Goal: Information Seeking & Learning: Check status

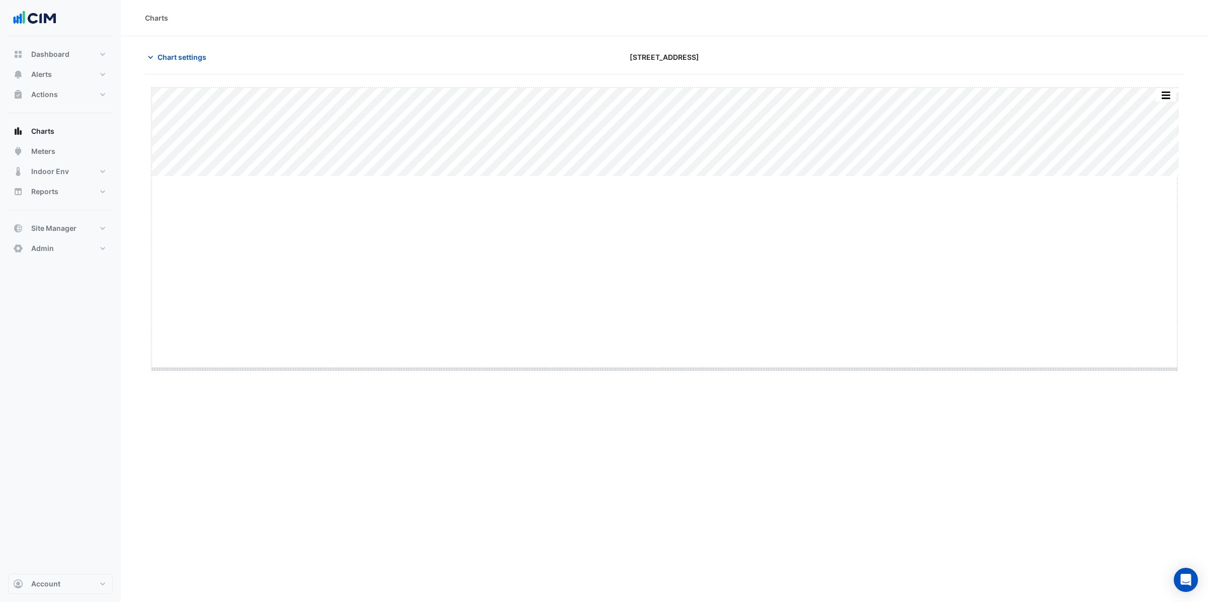
drag, startPoint x: 666, startPoint y: 177, endPoint x: 654, endPoint y: 374, distance: 197.6
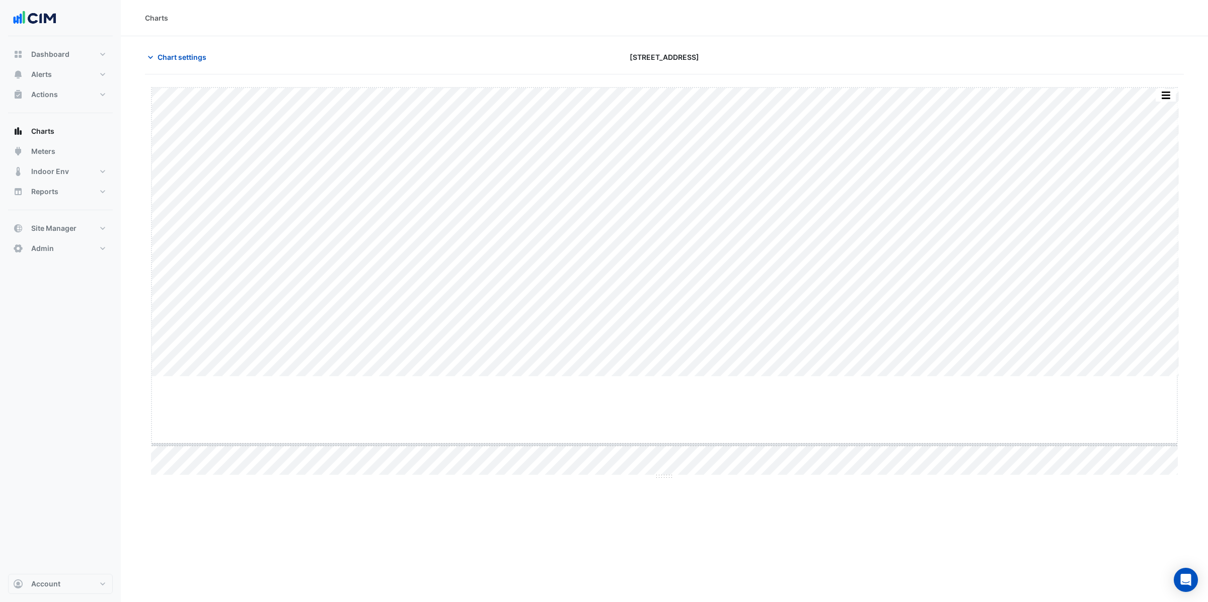
drag, startPoint x: 663, startPoint y: 377, endPoint x: 660, endPoint y: 470, distance: 92.6
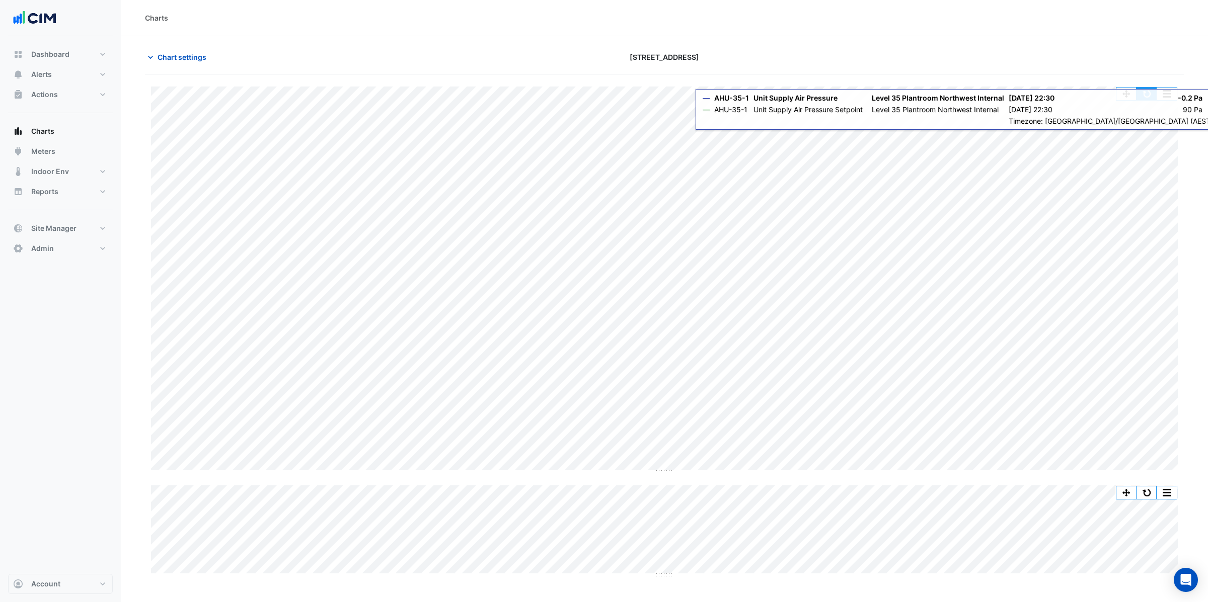
click at [905, 95] on button "button" at bounding box center [1146, 94] width 20 height 13
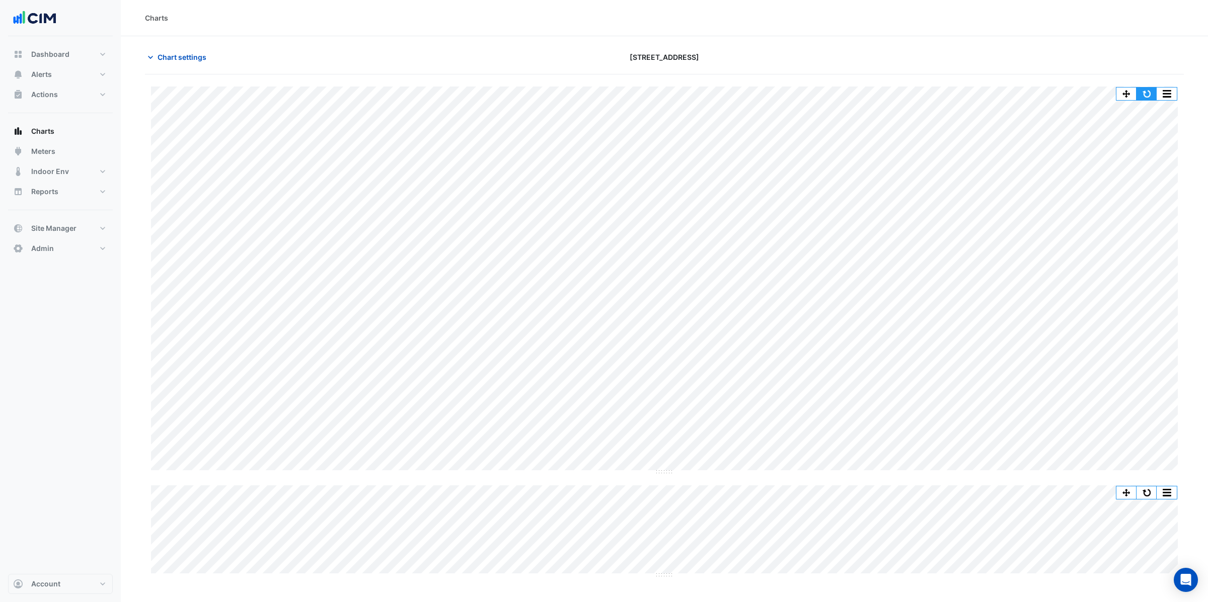
click at [905, 97] on button "button" at bounding box center [1146, 94] width 20 height 13
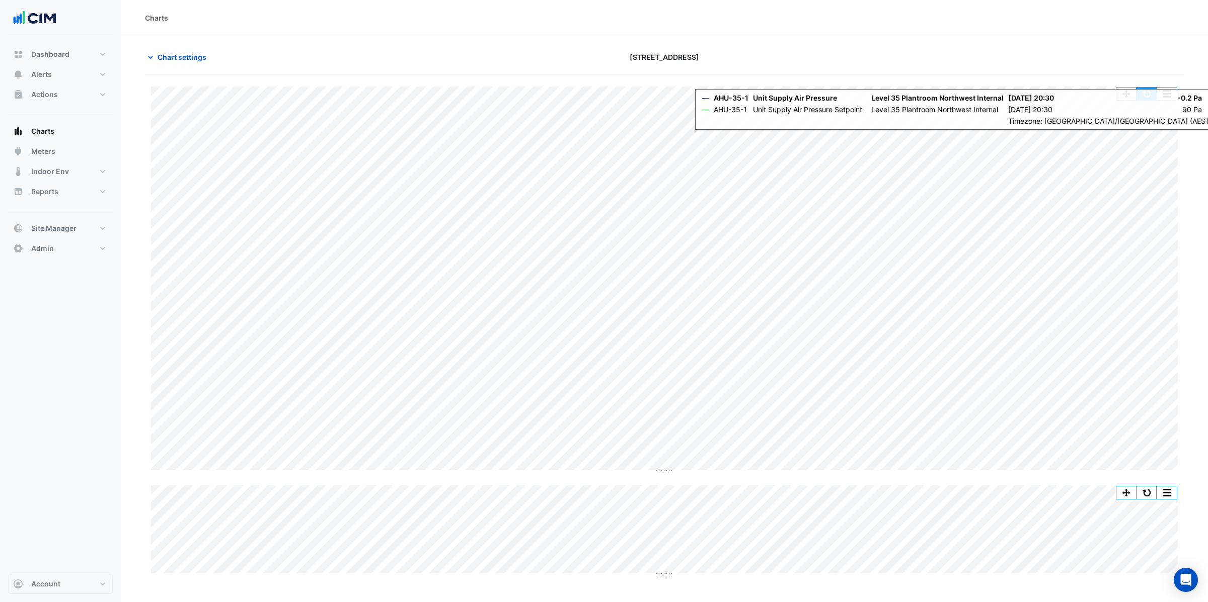
click at [905, 96] on button "button" at bounding box center [1146, 94] width 20 height 13
click at [905, 93] on button "button" at bounding box center [1146, 94] width 20 height 13
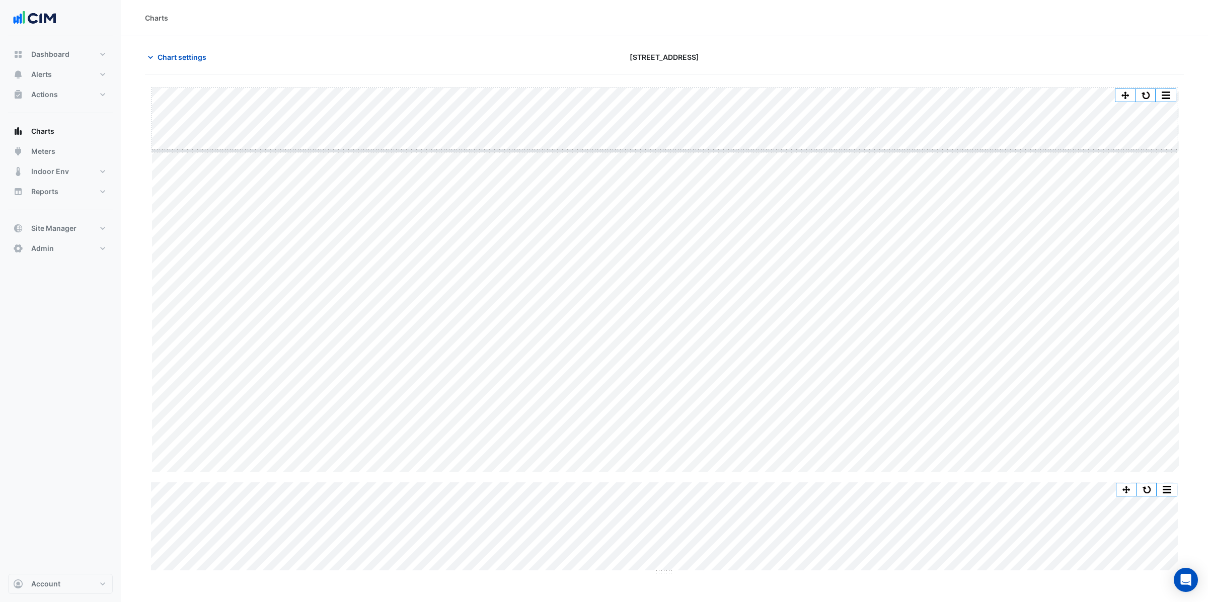
drag, startPoint x: 659, startPoint y: 472, endPoint x: 672, endPoint y: 165, distance: 307.7
drag, startPoint x: 663, startPoint y: 269, endPoint x: 663, endPoint y: 552, distance: 282.8
drag, startPoint x: 665, startPoint y: 168, endPoint x: 653, endPoint y: 358, distance: 190.1
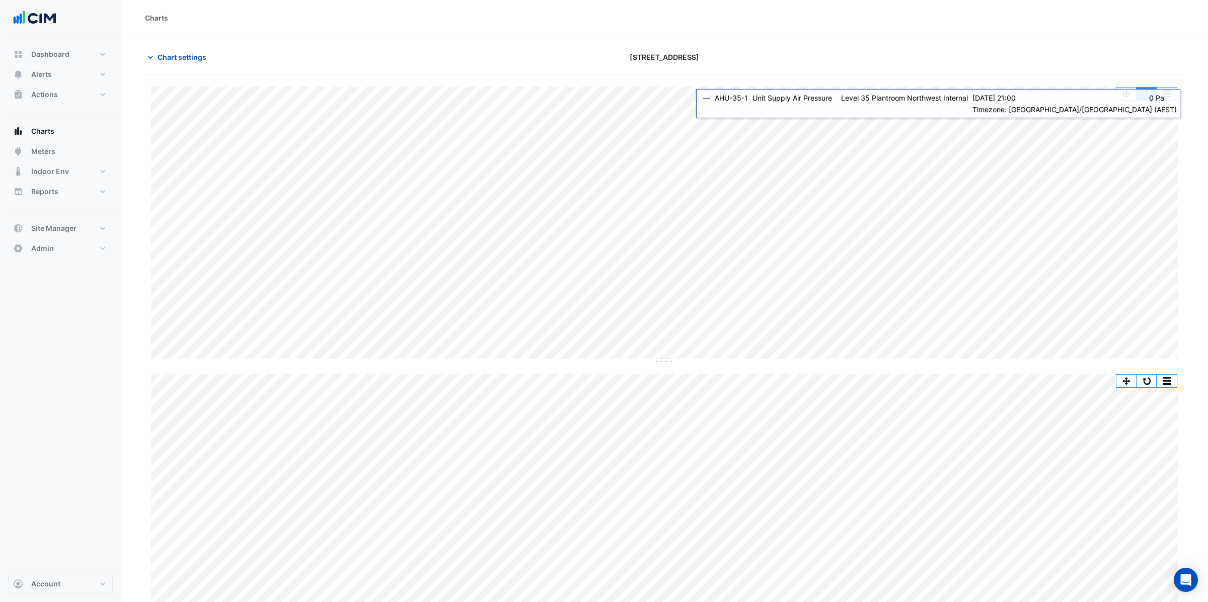
click at [905, 92] on button "button" at bounding box center [1146, 94] width 20 height 13
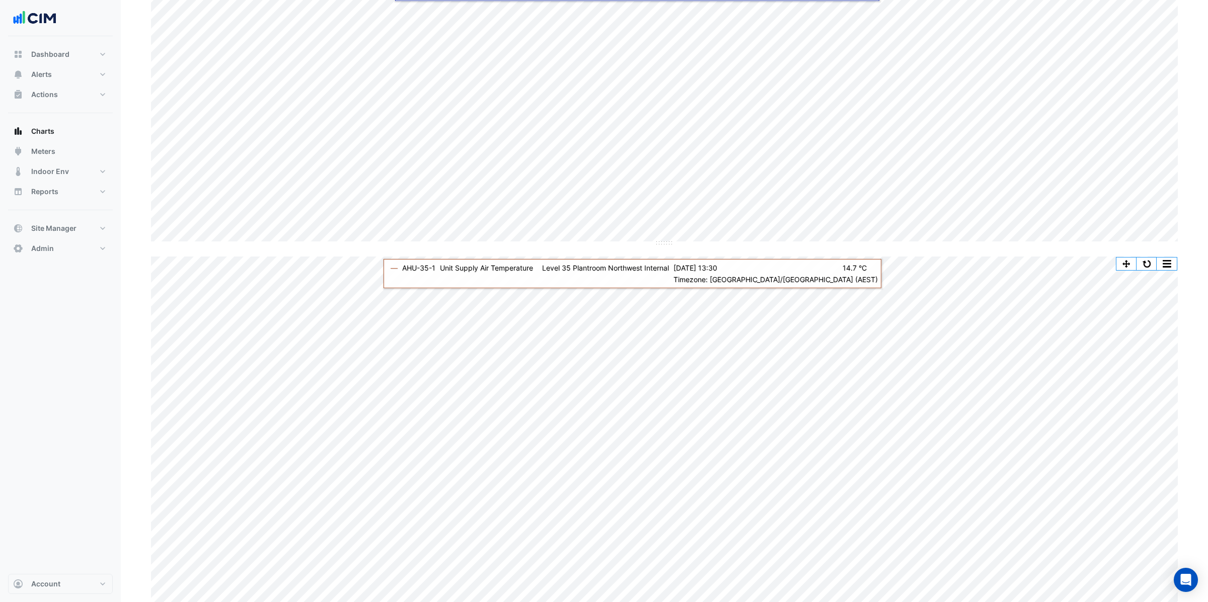
scroll to position [129, 0]
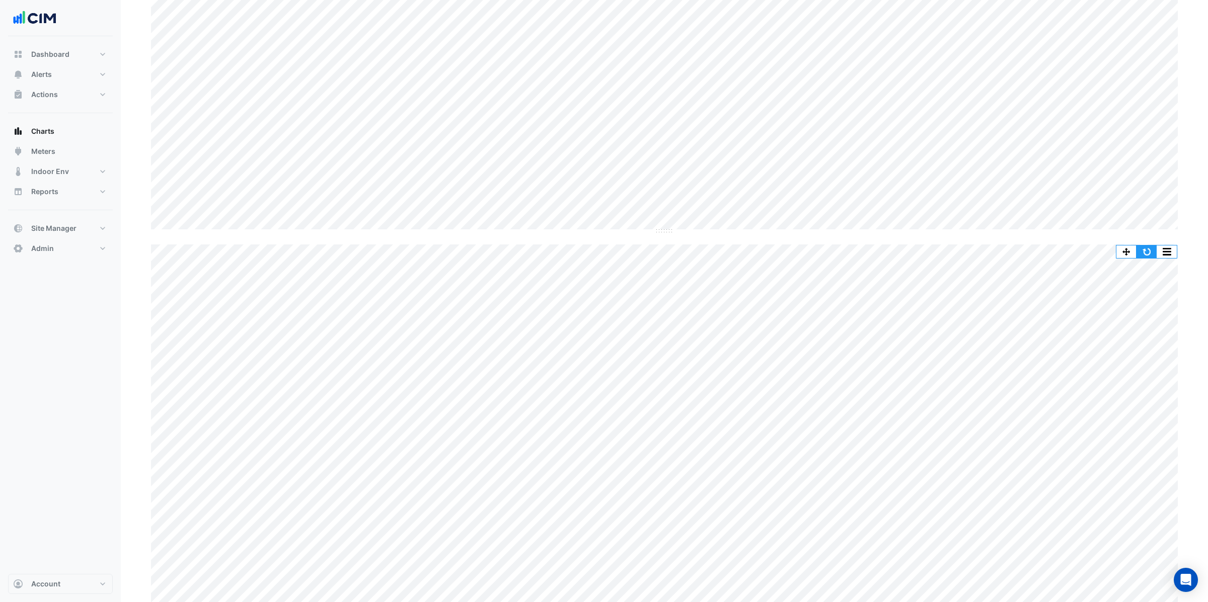
click at [905, 256] on button "button" at bounding box center [1146, 252] width 20 height 13
drag, startPoint x: 665, startPoint y: 175, endPoint x: 647, endPoint y: 415, distance: 240.7
click at [181, 56] on span "Chart settings" at bounding box center [181, 57] width 49 height 11
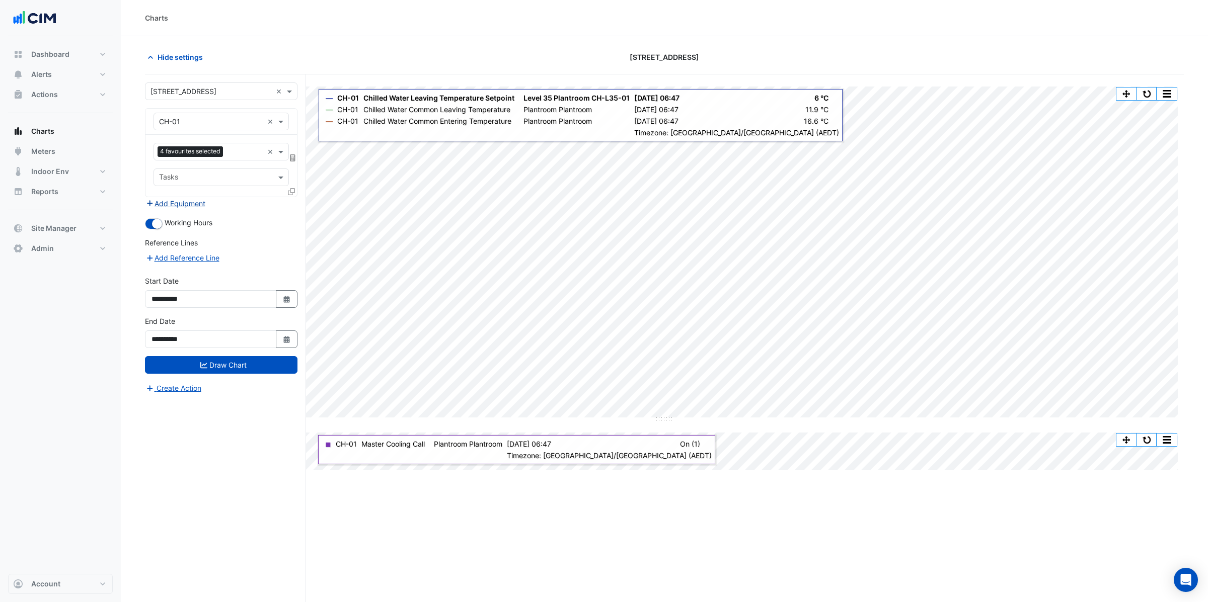
click at [165, 203] on button "Add Equipment" at bounding box center [175, 204] width 61 height 12
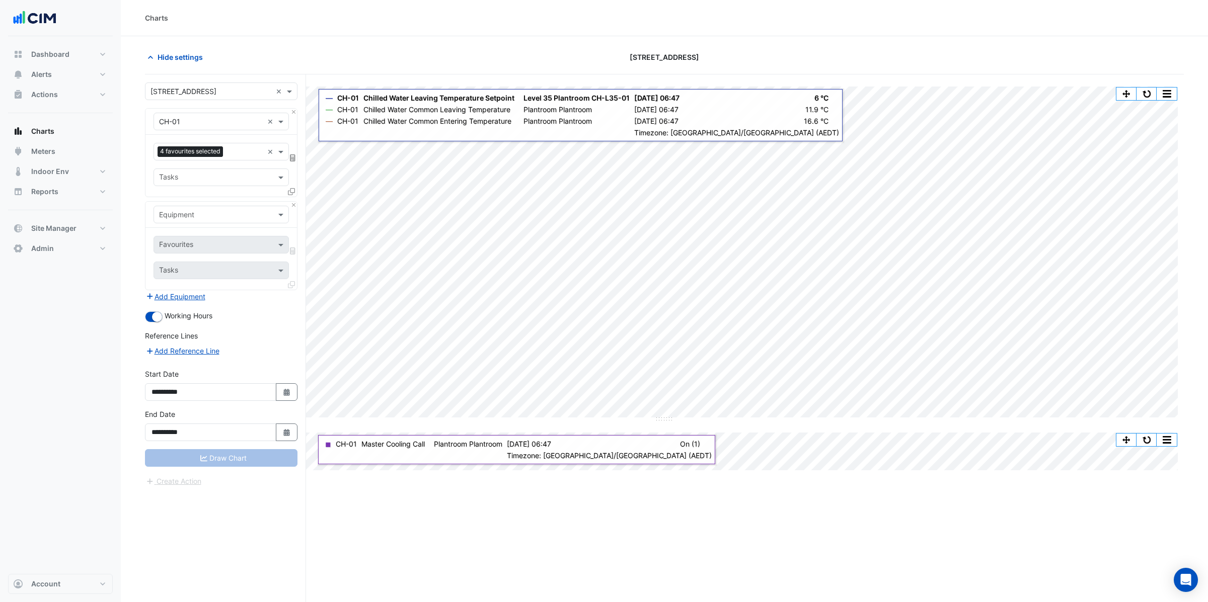
click at [191, 212] on input "text" at bounding box center [211, 215] width 104 height 11
type input "****"
click at [185, 267] on div "CH-02" at bounding box center [221, 266] width 134 height 15
click at [196, 242] on input "text" at bounding box center [210, 246] width 102 height 11
type input "****"
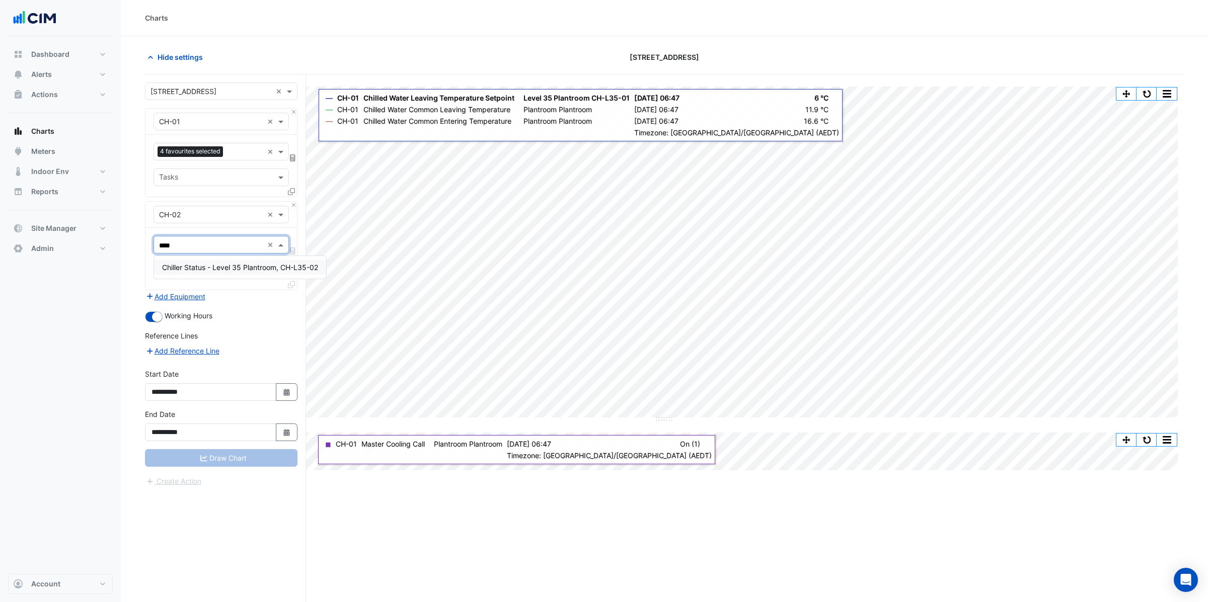
click at [213, 266] on span "Chiller Status - Level 35 Plantroom, CH-L35-02" at bounding box center [240, 267] width 156 height 9
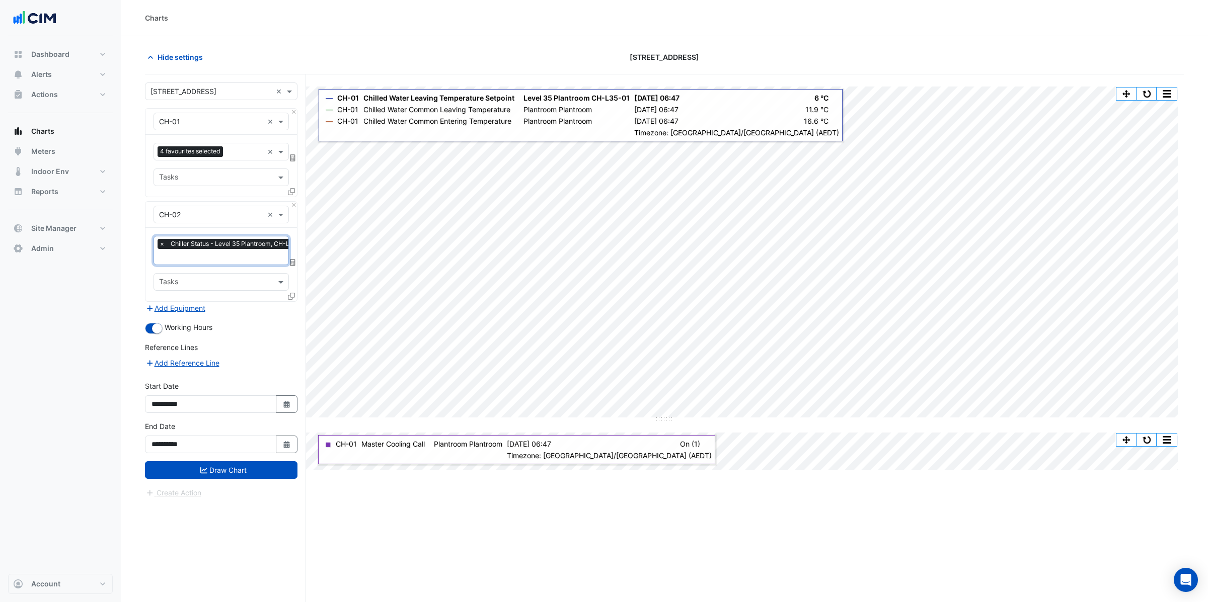
click at [288, 294] on icon at bounding box center [291, 296] width 7 height 7
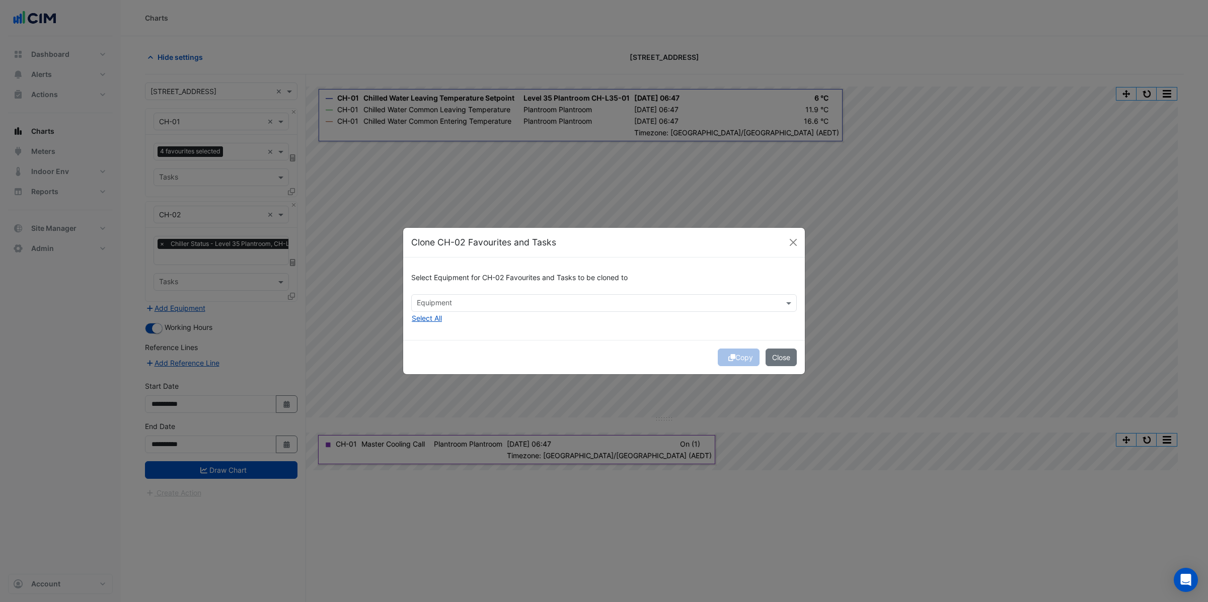
click at [451, 308] on input "text" at bounding box center [598, 304] width 363 height 11
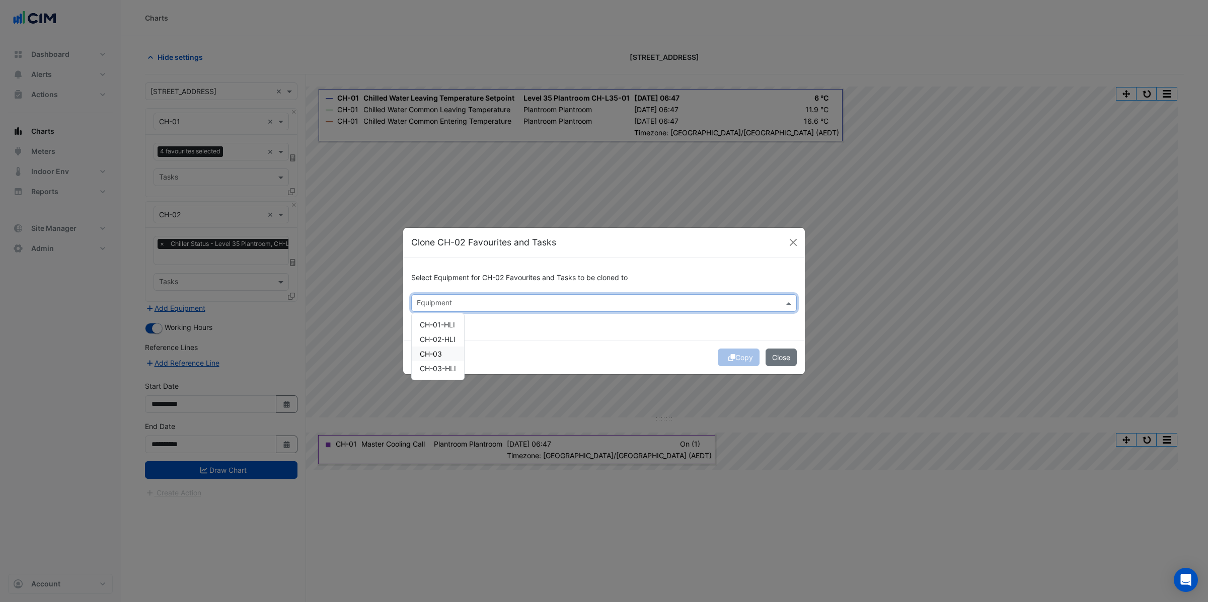
click at [449, 357] on div "CH-03" at bounding box center [438, 354] width 52 height 15
click at [576, 337] on div "Select Equipment for CH-02 Favourites and Tasks to be cloned to Equipment × CH-…" at bounding box center [604, 299] width 402 height 82
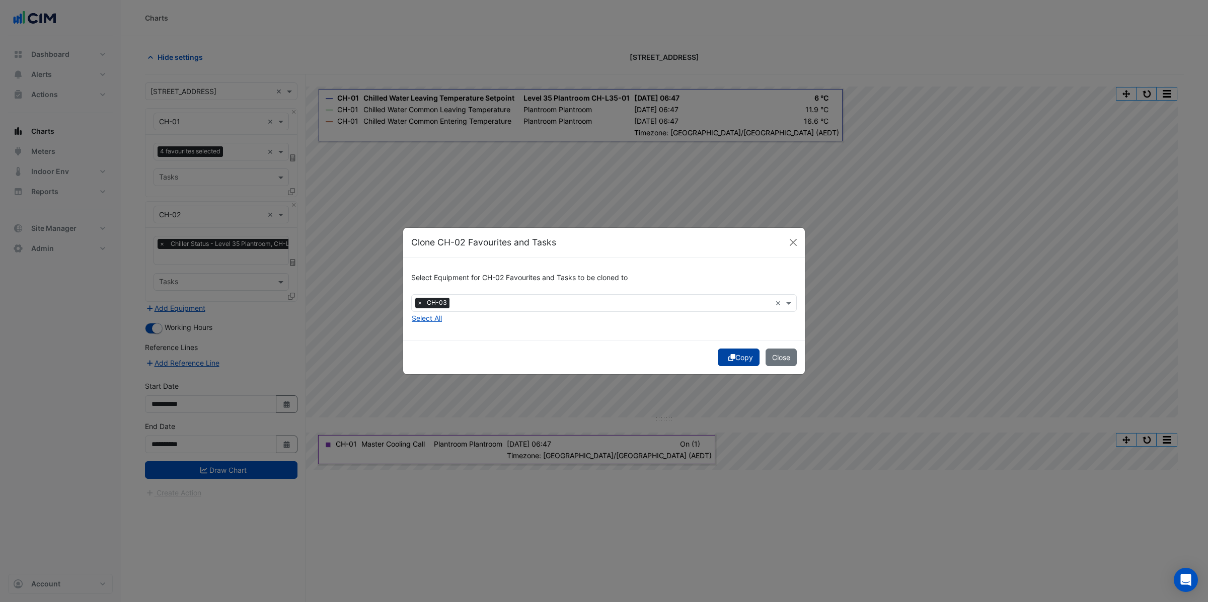
click at [742, 354] on button "Copy" at bounding box center [739, 358] width 42 height 18
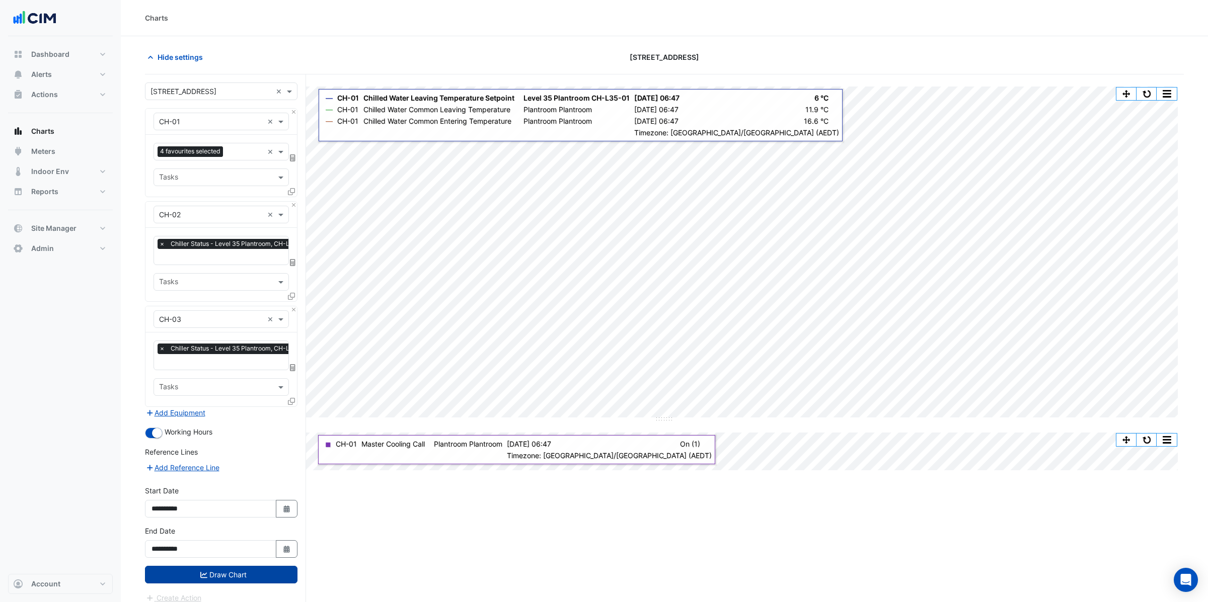
click at [219, 566] on button "Draw Chart" at bounding box center [221, 575] width 152 height 18
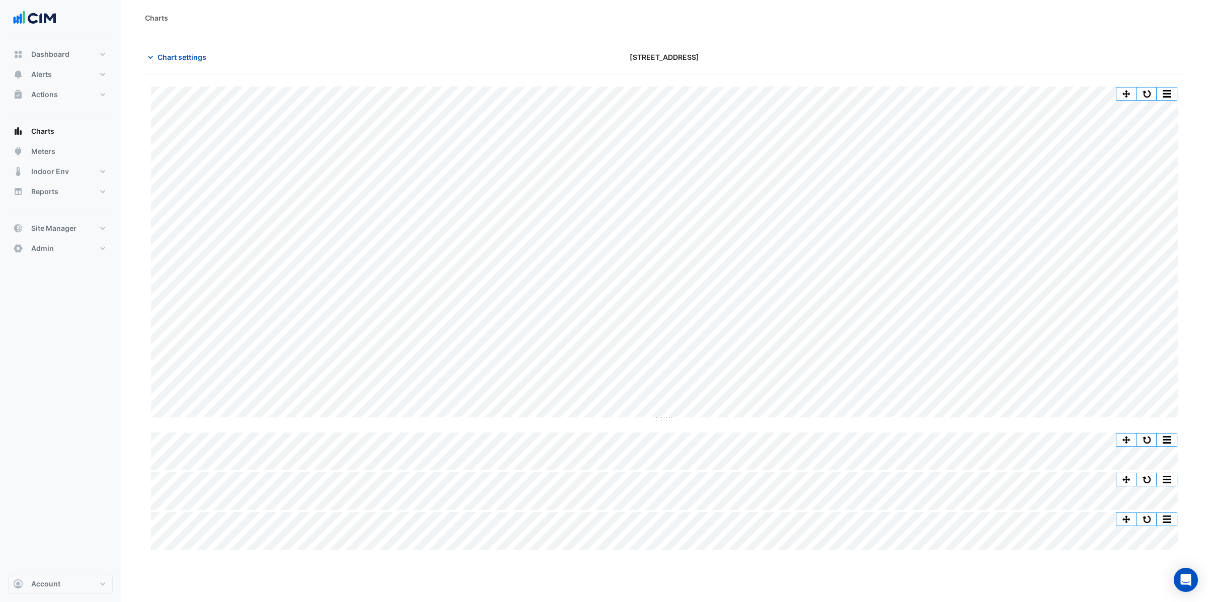
click at [194, 420] on div "Split by Equip Split All Split None Print Save as JPEG Save as PNG Pivot Data T…" at bounding box center [664, 254] width 1026 height 334
click at [193, 55] on span "Chart settings" at bounding box center [181, 57] width 49 height 11
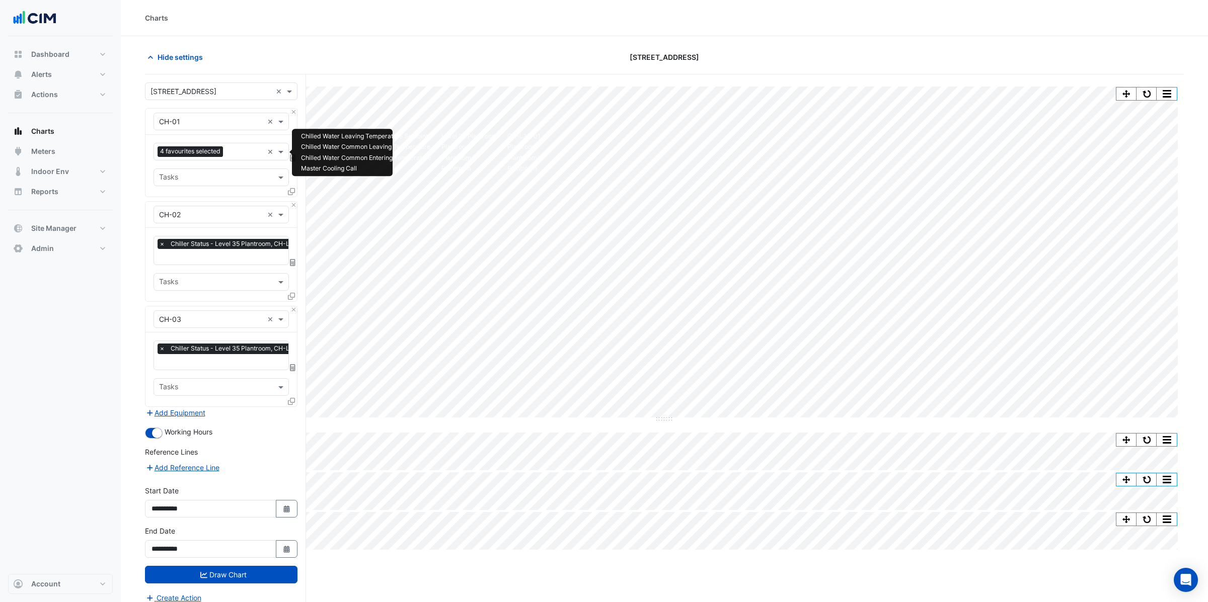
click at [237, 152] on input "text" at bounding box center [245, 152] width 36 height 11
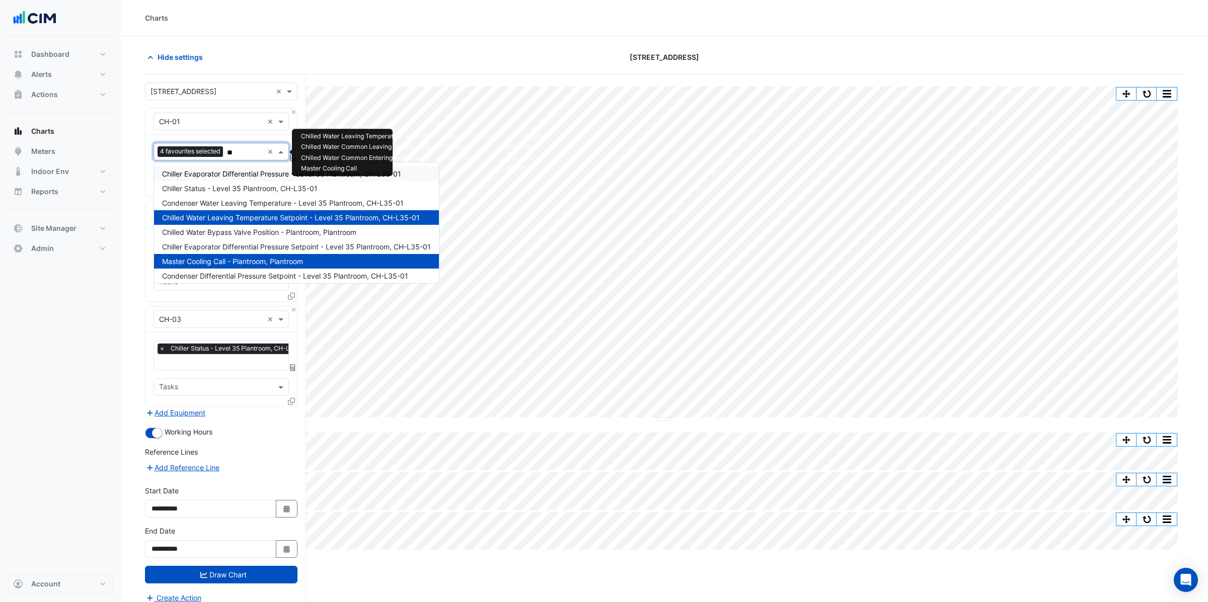
type input "***"
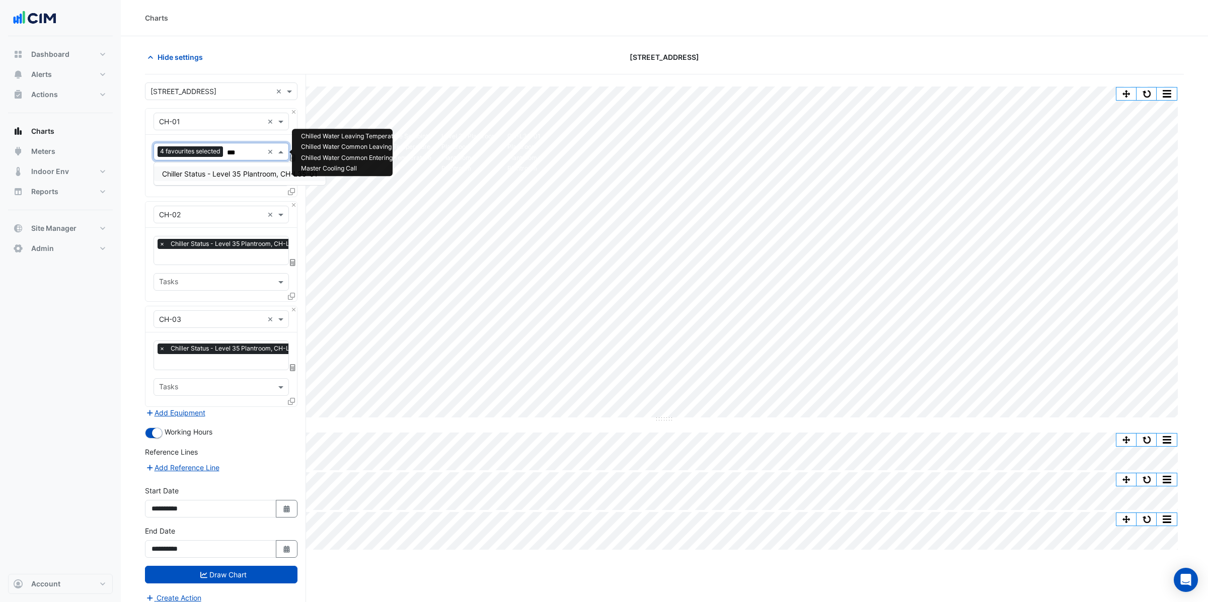
click at [235, 173] on span "Chiller Status - Level 35 Plantroom, CH-L35-01" at bounding box center [239, 174] width 155 height 9
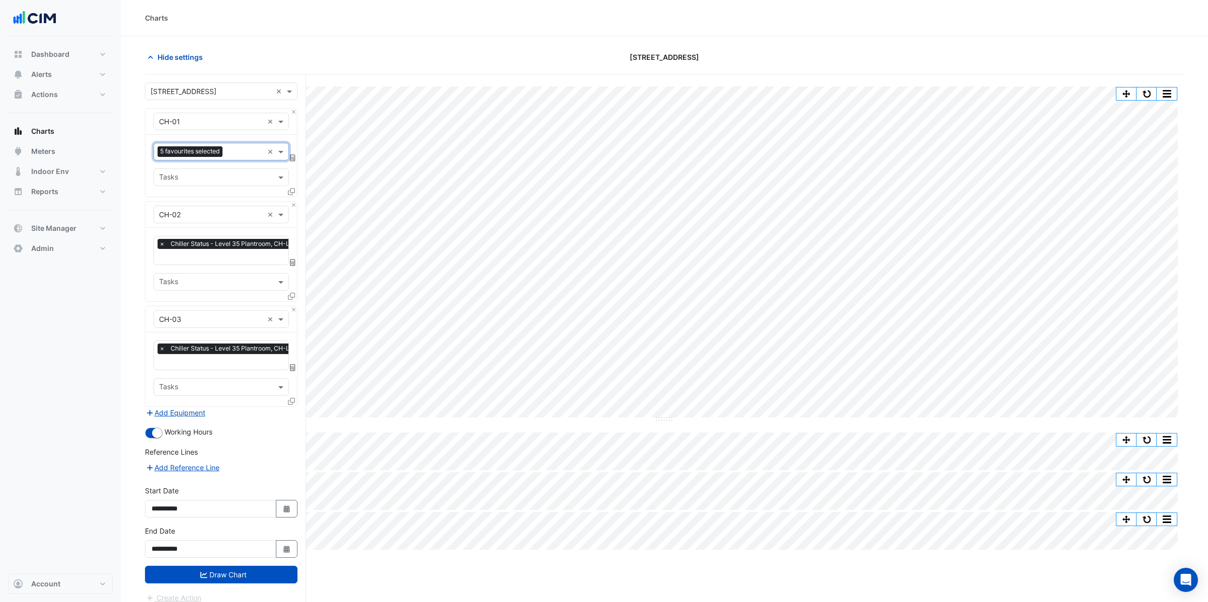
scroll to position [38, 0]
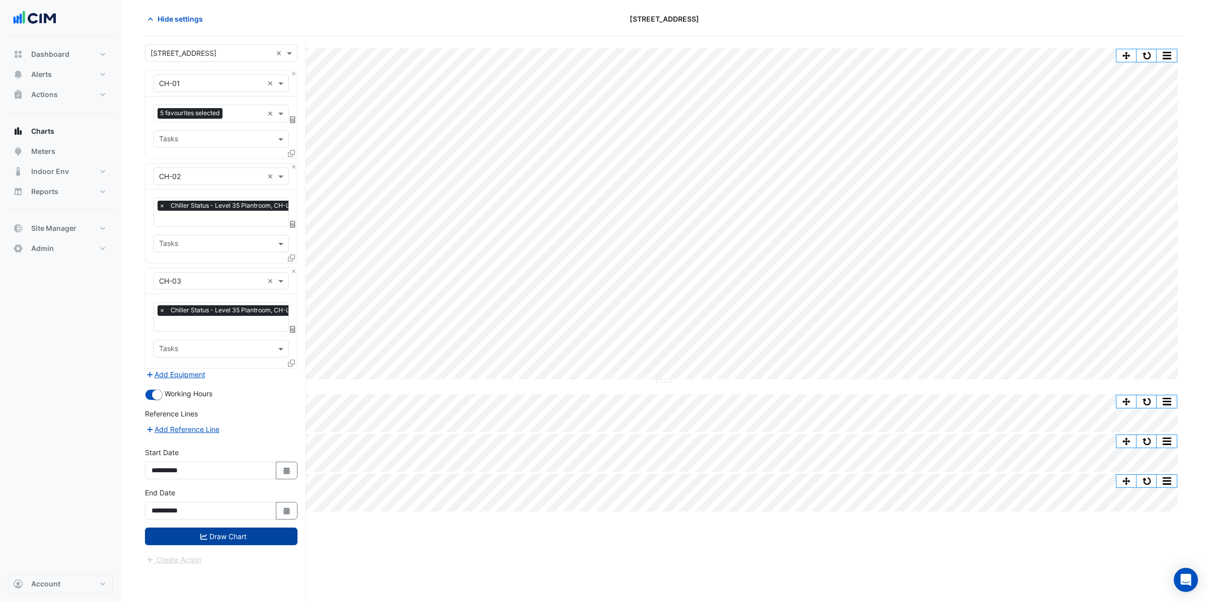
click at [238, 537] on button "Draw Chart" at bounding box center [221, 537] width 152 height 18
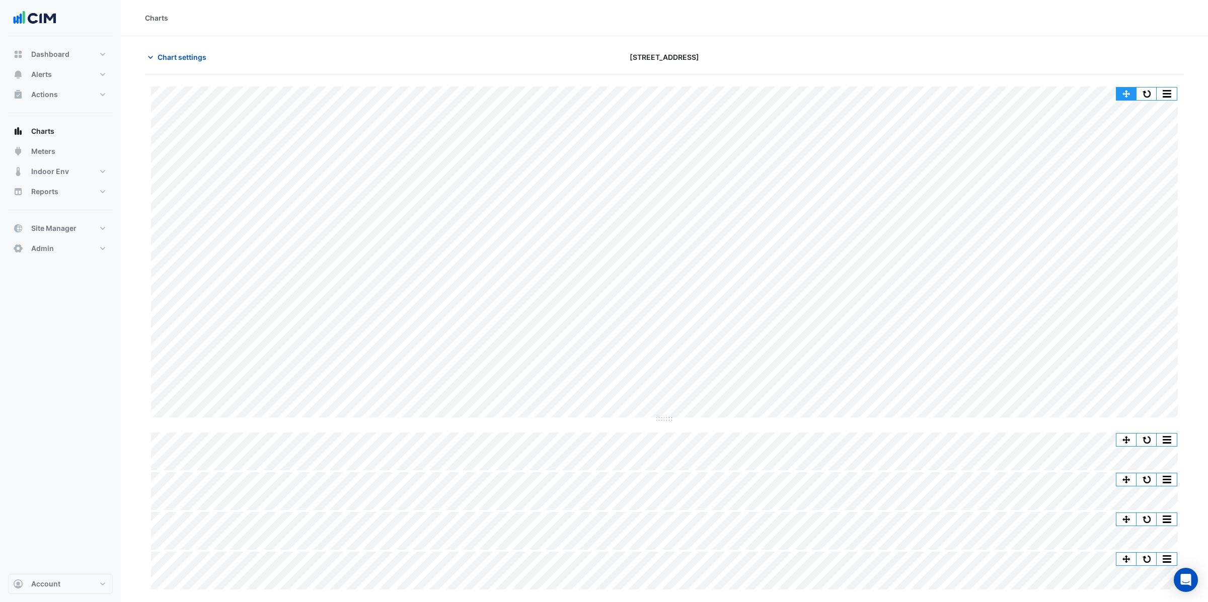
click at [1130, 94] on button "button" at bounding box center [1126, 94] width 20 height 13
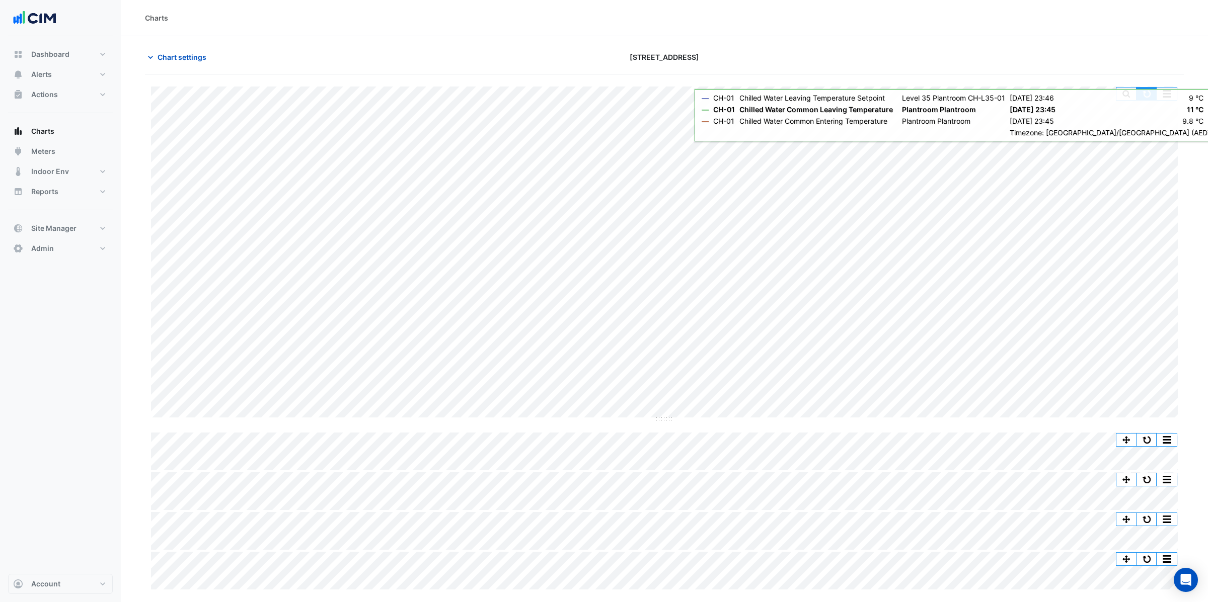
click at [1146, 96] on button "button" at bounding box center [1146, 94] width 20 height 13
click at [1141, 95] on button "button" at bounding box center [1146, 94] width 20 height 13
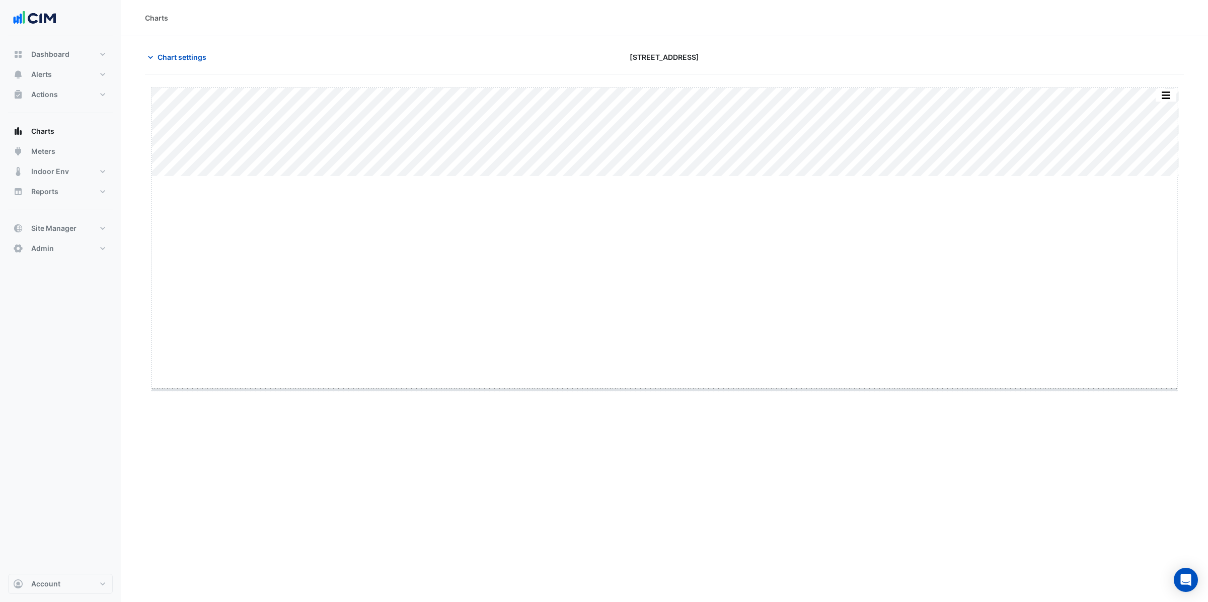
drag, startPoint x: 668, startPoint y: 176, endPoint x: 649, endPoint y: 401, distance: 225.7
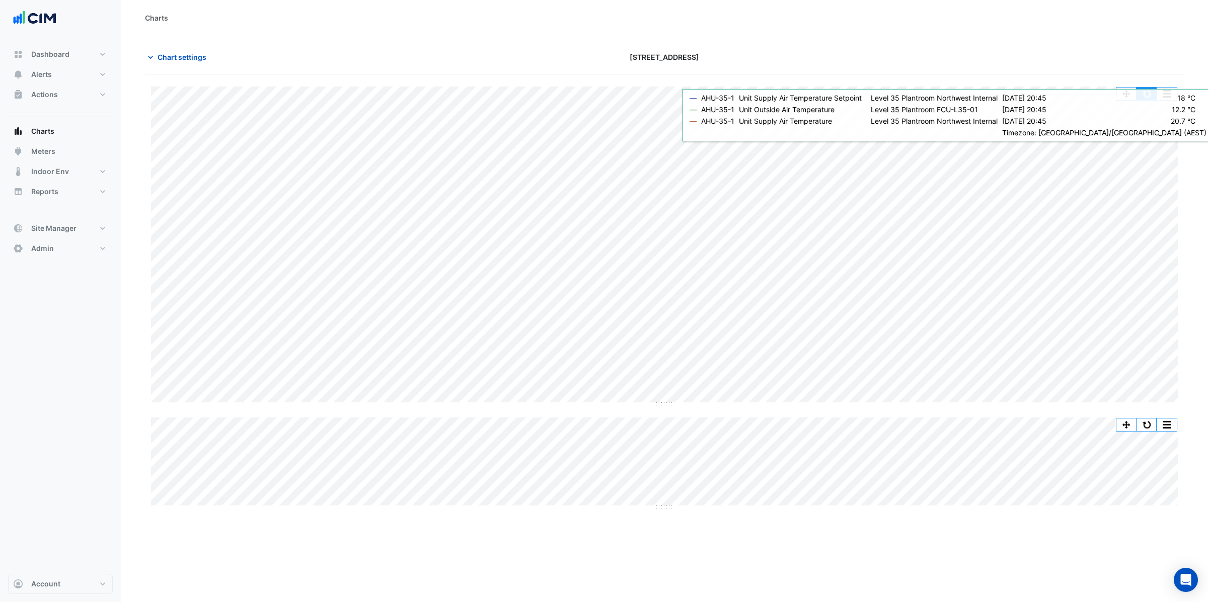
click at [1149, 96] on button "button" at bounding box center [1146, 94] width 20 height 13
click at [1146, 95] on button "button" at bounding box center [1146, 94] width 20 height 13
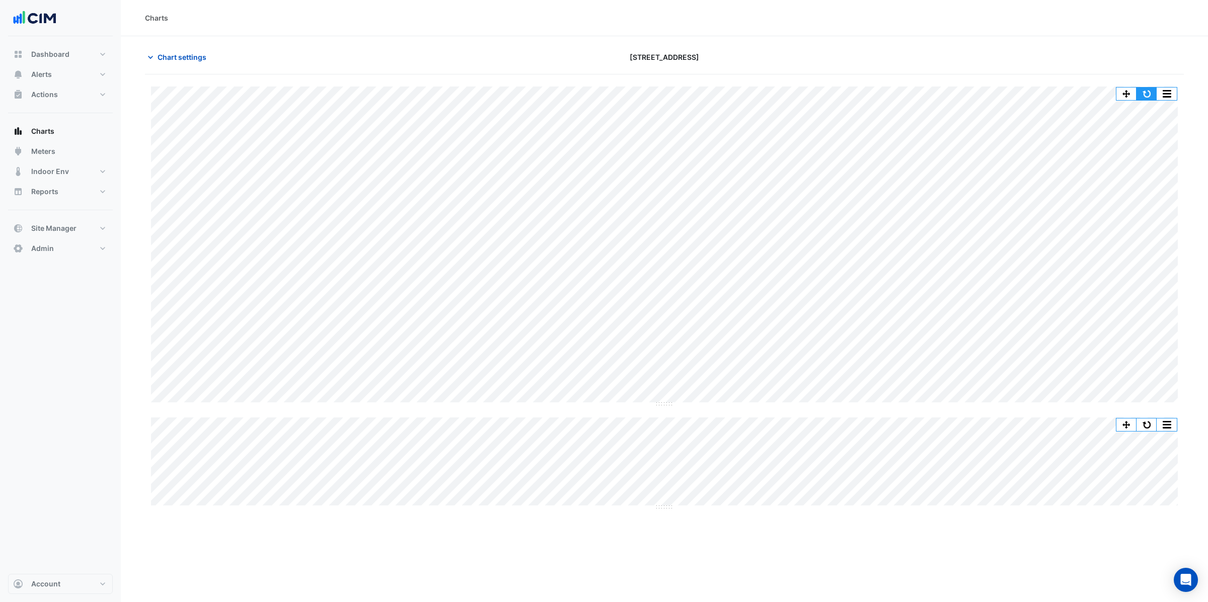
click at [1150, 93] on button "button" at bounding box center [1146, 94] width 20 height 13
click at [1145, 96] on button "button" at bounding box center [1146, 94] width 20 height 13
click at [45, 77] on span "Alerts" at bounding box center [41, 74] width 21 height 10
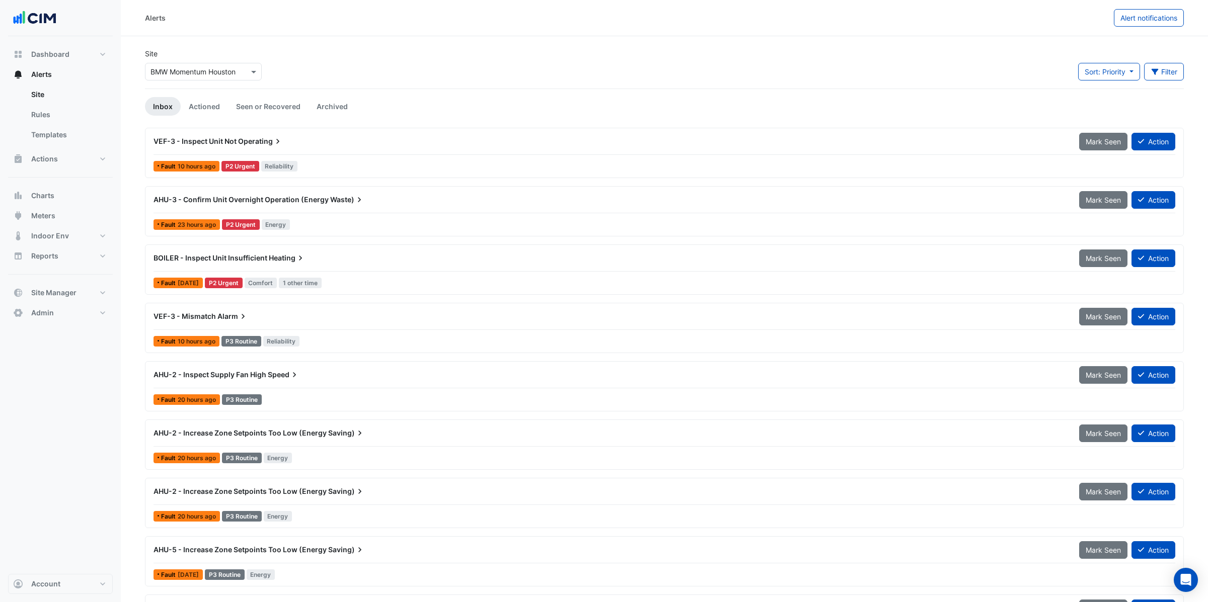
click at [204, 73] on input "text" at bounding box center [193, 72] width 86 height 11
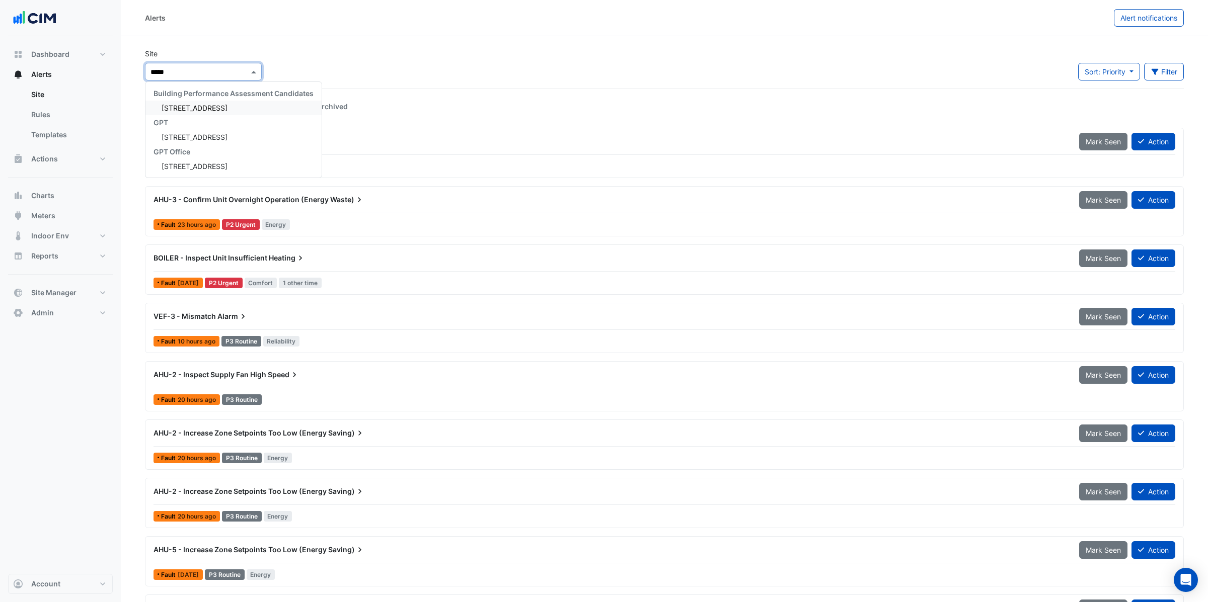
type input "******"
click at [216, 106] on span "[STREET_ADDRESS]" at bounding box center [195, 108] width 66 height 9
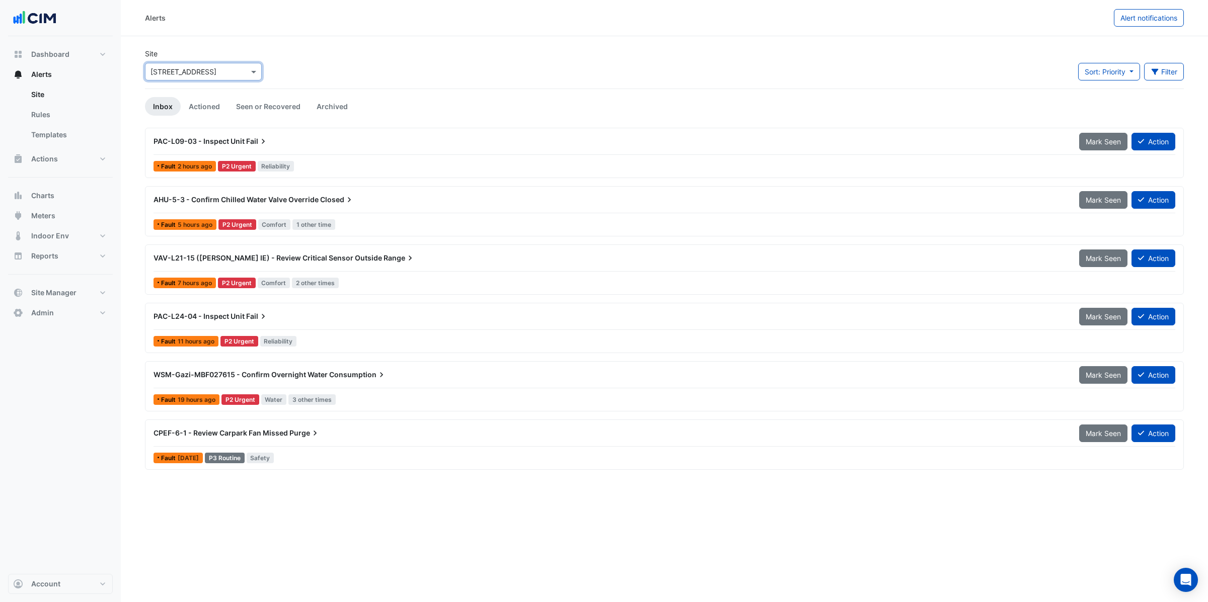
click at [249, 206] on div "AHU-5-3 - Confirm Chilled Water Valve Override Closed" at bounding box center [609, 200] width 925 height 18
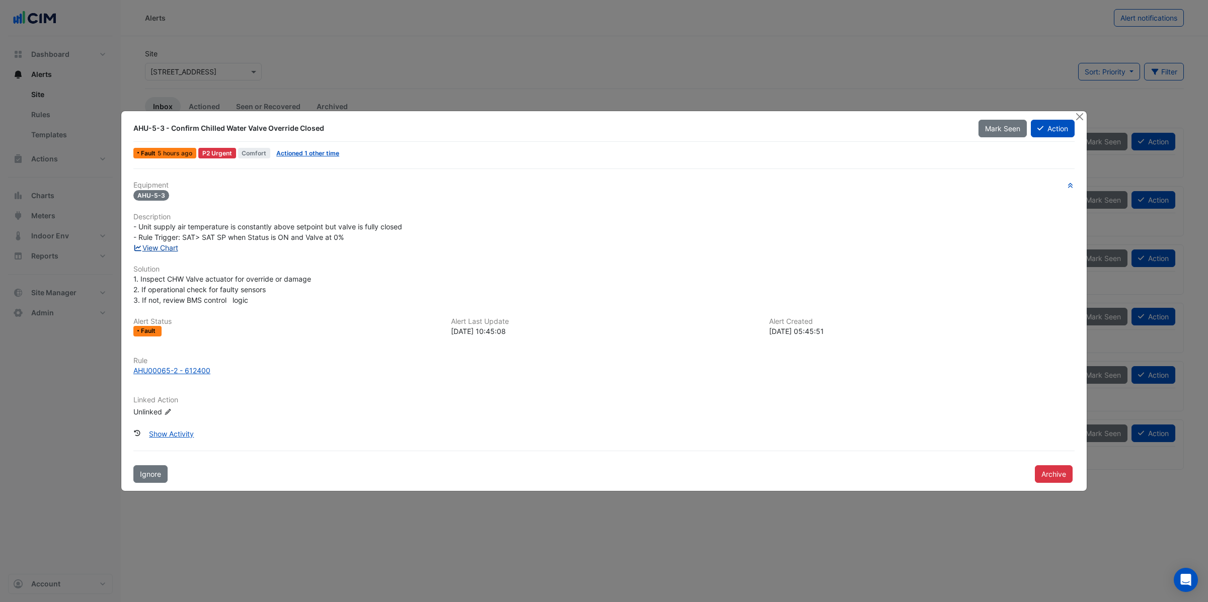
click at [165, 247] on link "View Chart" at bounding box center [155, 248] width 45 height 9
click at [1082, 115] on button "Close" at bounding box center [1079, 116] width 11 height 11
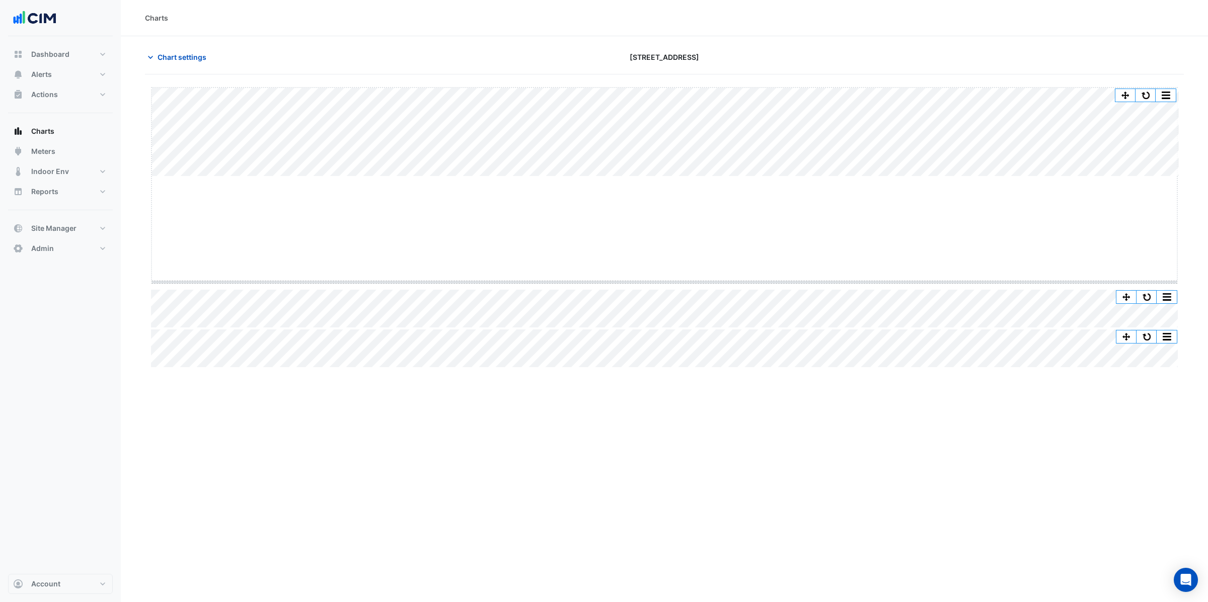
drag, startPoint x: 664, startPoint y: 175, endPoint x: 656, endPoint y: 278, distance: 102.9
click at [1145, 94] on button "button" at bounding box center [1146, 94] width 20 height 13
